Goal: Task Accomplishment & Management: Use online tool/utility

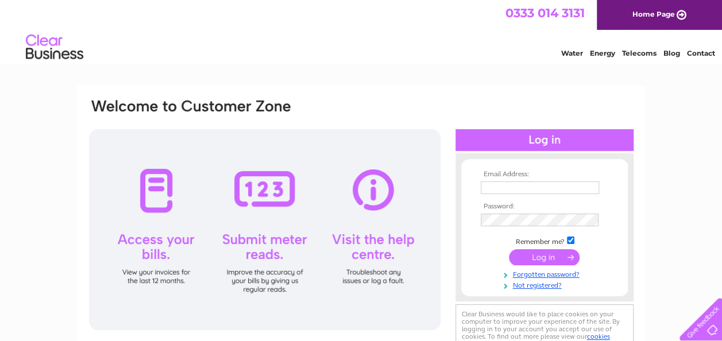
click at [525, 191] on input "text" at bounding box center [540, 188] width 118 height 13
click at [578, 187] on input "text" at bounding box center [541, 189] width 120 height 14
type input "hilditchc@hotmail.com"
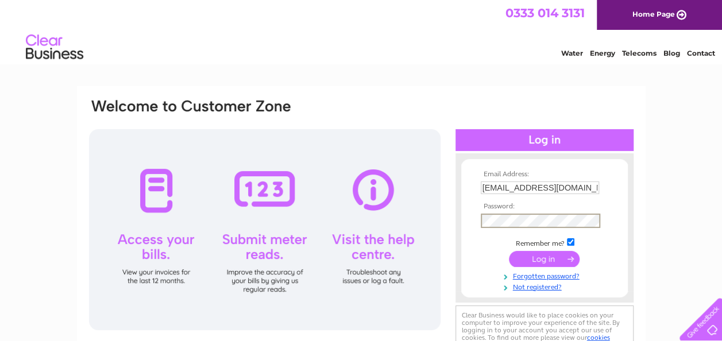
click at [531, 263] on input "submit" at bounding box center [544, 259] width 71 height 16
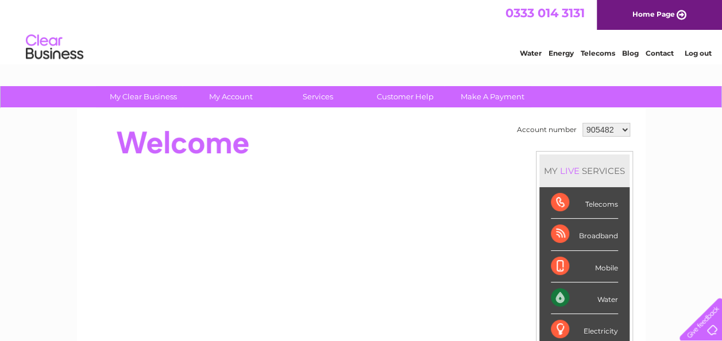
click at [608, 128] on select "905482 905484 923741 994537 1154086" at bounding box center [607, 130] width 48 height 14
click at [583, 123] on select "905482 905484 923741 994537 1154086" at bounding box center [607, 130] width 48 height 14
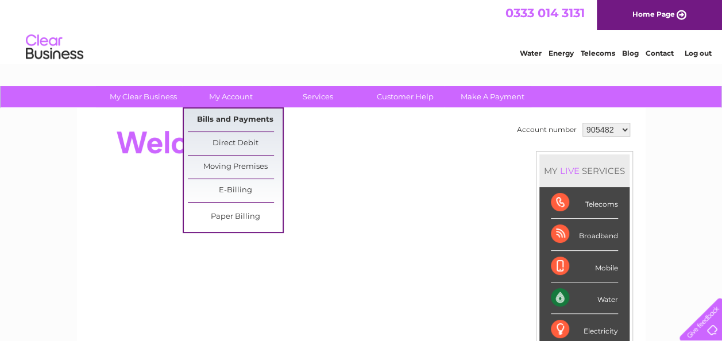
click at [240, 116] on link "Bills and Payments" at bounding box center [235, 120] width 95 height 23
click at [266, 122] on link "Bills and Payments" at bounding box center [235, 120] width 95 height 23
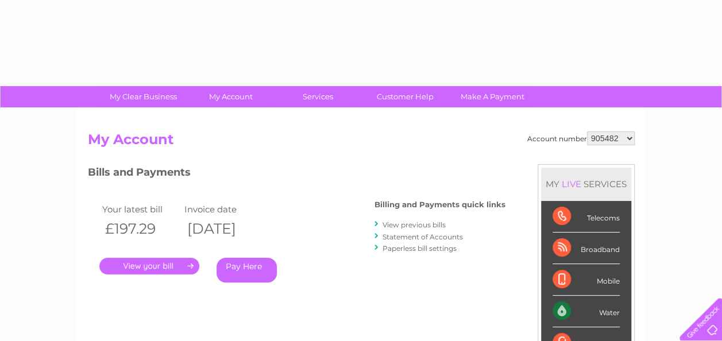
click at [156, 266] on link "." at bounding box center [149, 266] width 100 height 17
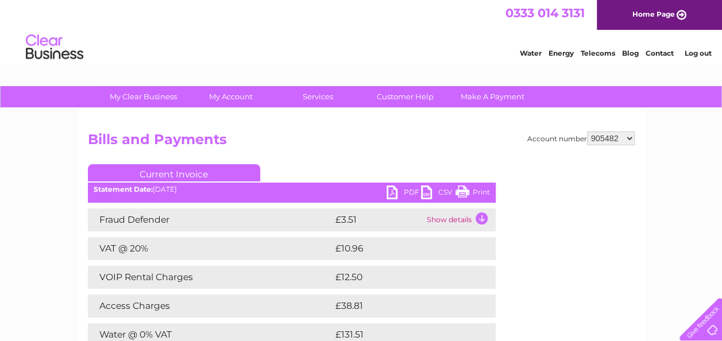
click at [407, 190] on link "PDF" at bounding box center [404, 194] width 34 height 17
click at [607, 138] on select "905482 905484 923741 994537 1154086" at bounding box center [611, 139] width 48 height 14
select select "905484"
click at [588, 132] on select "905482 905484 923741 994537 1154086" at bounding box center [611, 139] width 48 height 14
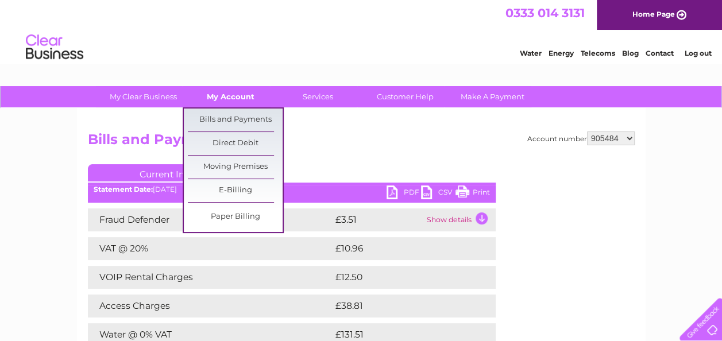
click at [233, 95] on link "My Account" at bounding box center [230, 96] width 95 height 21
click at [225, 114] on link "Bills and Payments" at bounding box center [235, 120] width 95 height 23
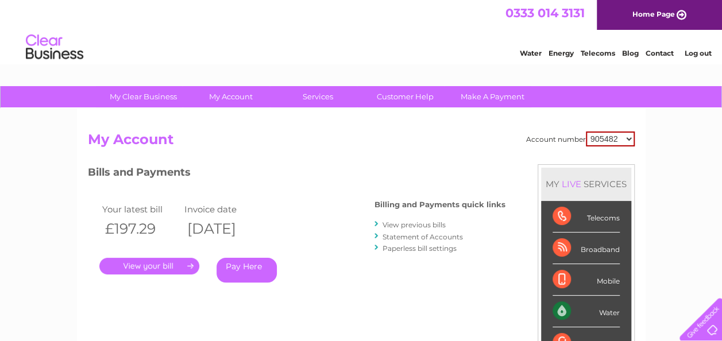
click at [621, 143] on select "905482 905484 923741 994537 1154086" at bounding box center [610, 139] width 49 height 15
select select "905484"
click at [587, 132] on select "905482 905484 923741 994537 1154086" at bounding box center [610, 139] width 49 height 15
click at [153, 269] on link "." at bounding box center [149, 266] width 100 height 17
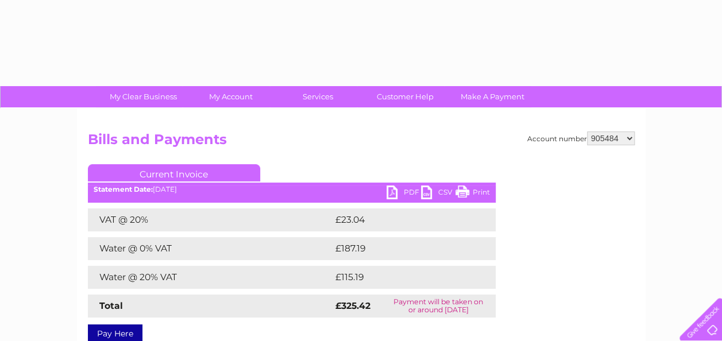
click at [406, 190] on link "PDF" at bounding box center [404, 194] width 34 height 17
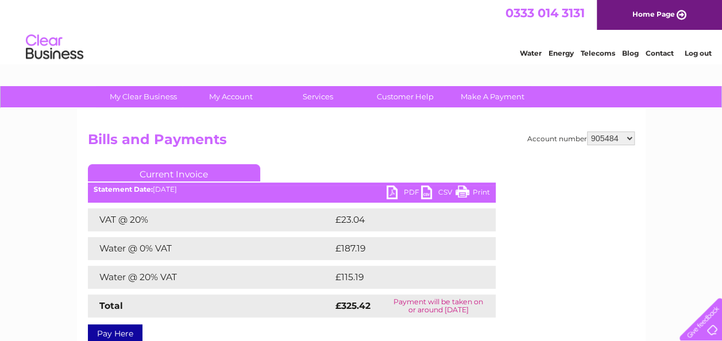
click at [618, 137] on select "905482 905484 923741 994537 1154086" at bounding box center [611, 139] width 48 height 14
select select "923741"
click at [588, 132] on select "905482 905484 923741 994537 1154086" at bounding box center [611, 139] width 48 height 14
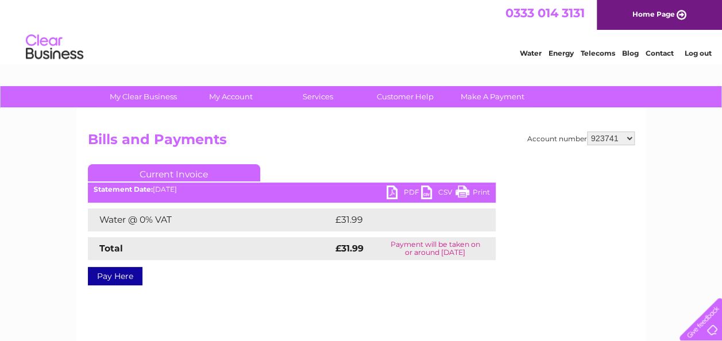
click at [413, 188] on link "PDF" at bounding box center [404, 194] width 34 height 17
click at [607, 134] on select "905482 905484 923741 994537 1154086" at bounding box center [611, 139] width 48 height 14
select select "994537"
click at [588, 132] on select "905482 905484 923741 994537 1154086" at bounding box center [611, 139] width 48 height 14
click at [403, 189] on link "PDF" at bounding box center [404, 194] width 34 height 17
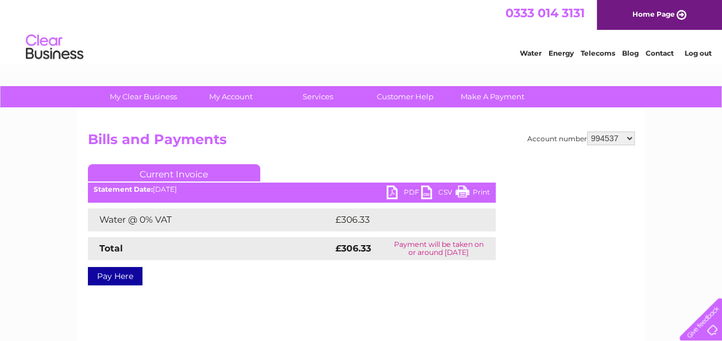
click at [617, 134] on select "905482 905484 923741 994537 1154086" at bounding box center [611, 139] width 48 height 14
select select "1154086"
click at [588, 132] on select "905482 905484 923741 994537 1154086" at bounding box center [611, 139] width 48 height 14
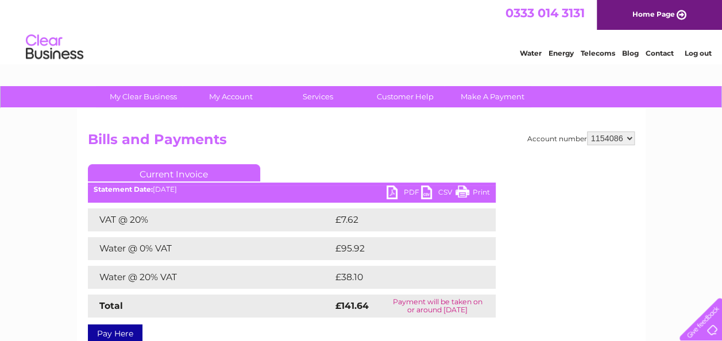
click at [402, 190] on link "PDF" at bounding box center [404, 194] width 34 height 17
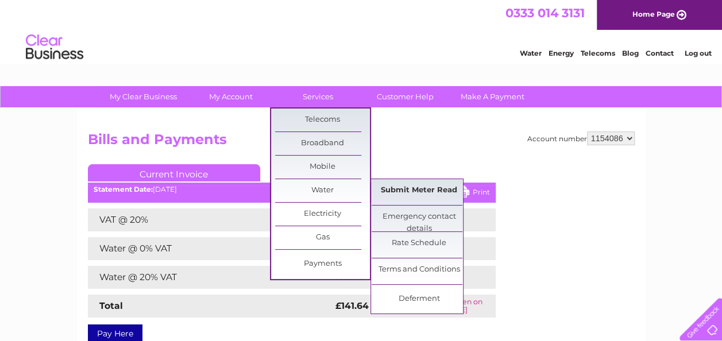
click at [411, 192] on link "Submit Meter Read" at bounding box center [419, 190] width 95 height 23
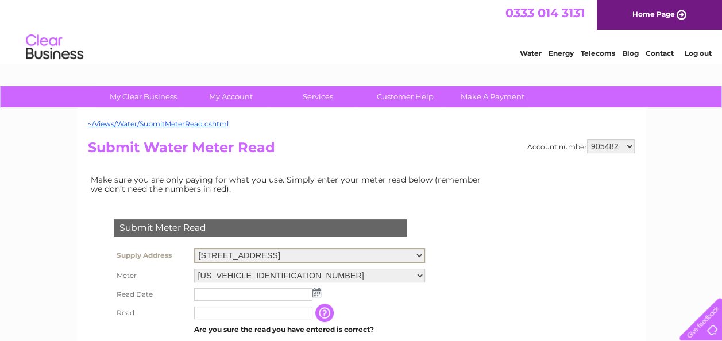
click at [425, 255] on select "[STREET_ADDRESS]" at bounding box center [309, 255] width 231 height 15
click at [425, 256] on select "[STREET_ADDRESS]" at bounding box center [309, 255] width 231 height 15
click at [602, 145] on select "905482 905484 923741 994537 1154086" at bounding box center [611, 147] width 48 height 14
select select "923741"
click at [588, 140] on select "905482 905484 923741 994537 1154086" at bounding box center [611, 147] width 48 height 14
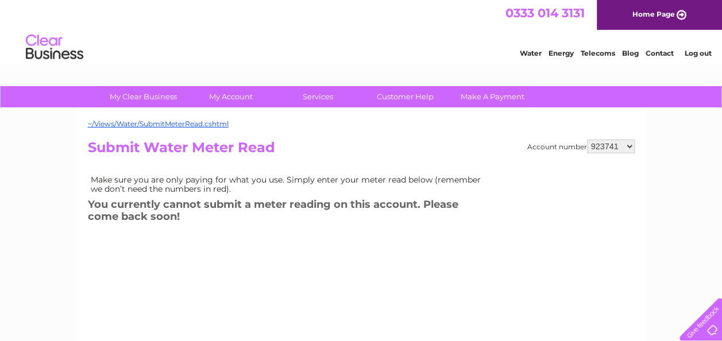
click at [612, 146] on select "905482 905484 923741 994537 1154086" at bounding box center [611, 147] width 48 height 14
select select "905484"
click at [588, 140] on select "905482 905484 923741 994537 1154086" at bounding box center [611, 147] width 48 height 14
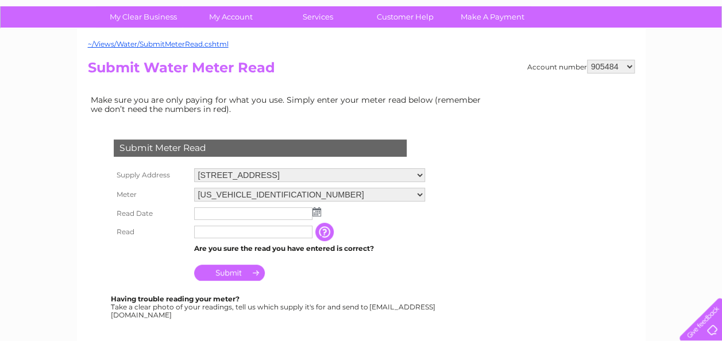
scroll to position [115, 0]
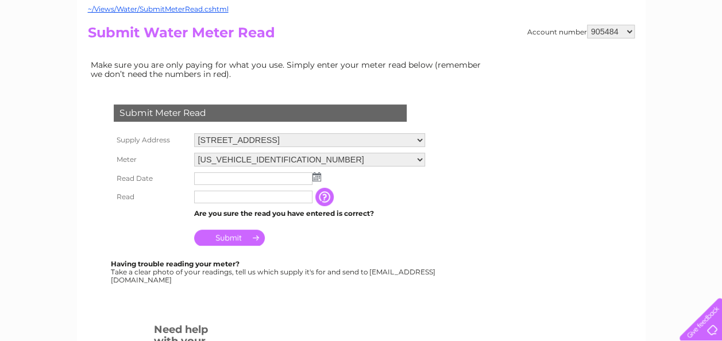
click at [314, 176] on img at bounding box center [317, 176] width 9 height 9
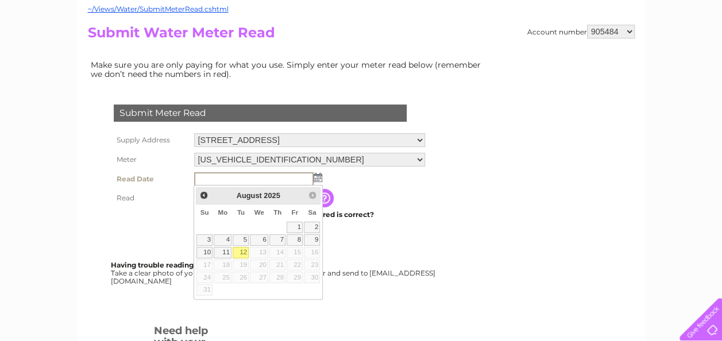
click at [243, 249] on link "12" at bounding box center [241, 252] width 16 height 11
type input "2025/08/12"
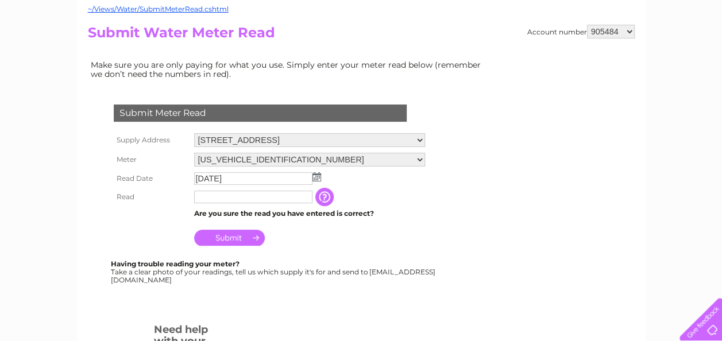
click at [242, 199] on input "text" at bounding box center [253, 197] width 118 height 13
type input "2113"
click at [317, 175] on img at bounding box center [317, 176] width 9 height 9
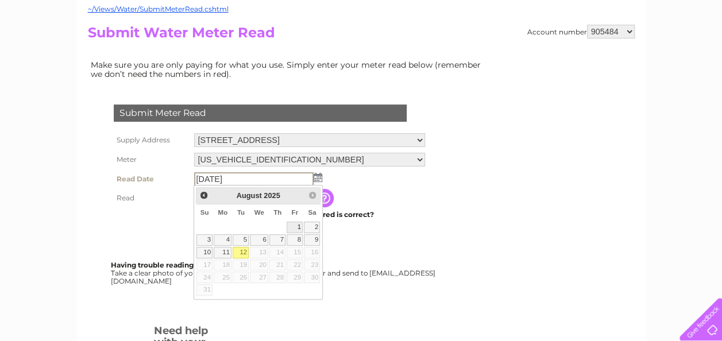
click at [301, 225] on link "1" at bounding box center [295, 227] width 16 height 11
type input "2025/08/01"
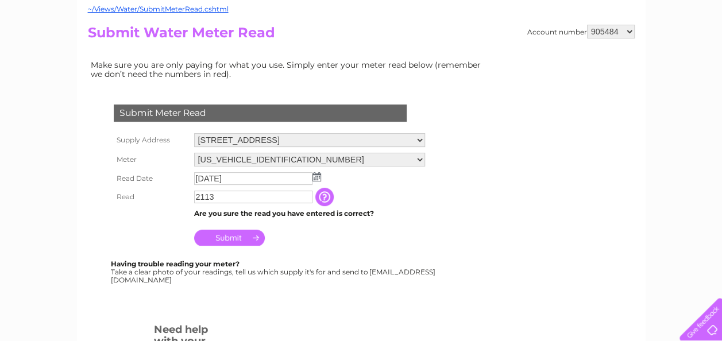
click at [227, 240] on input "Submit" at bounding box center [229, 238] width 71 height 16
